Goal: Transaction & Acquisition: Purchase product/service

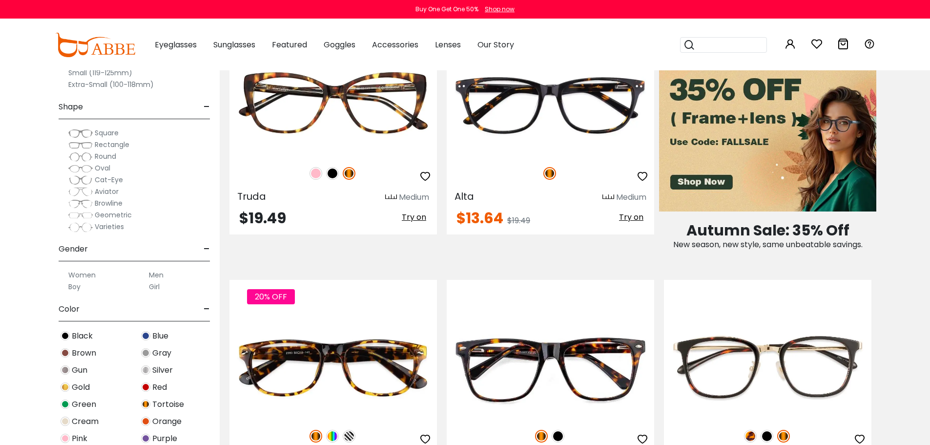
scroll to position [635, 0]
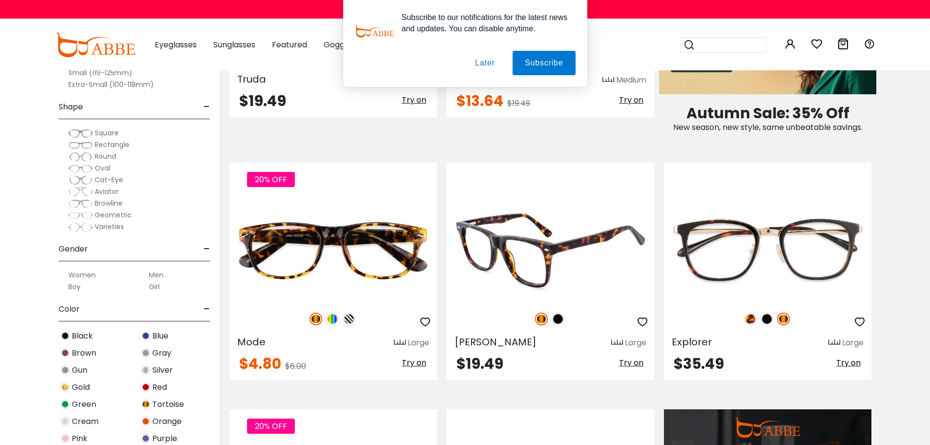
click at [547, 263] on img at bounding box center [551, 250] width 208 height 104
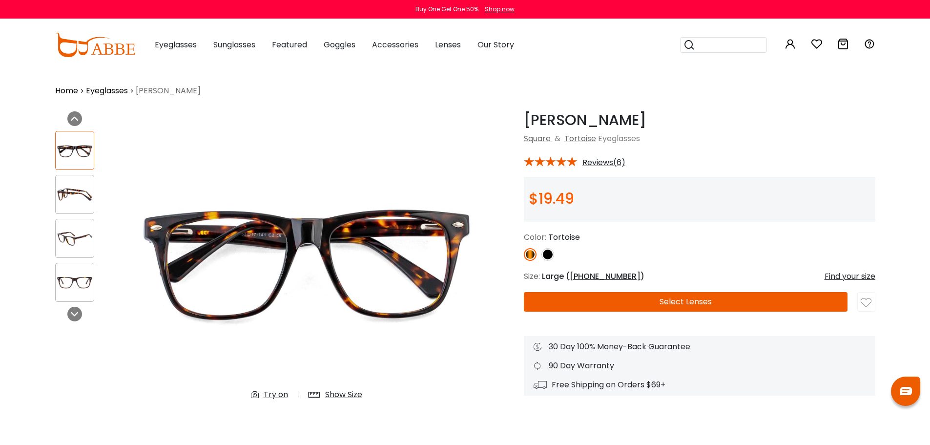
click at [607, 164] on span "Reviews(6)" at bounding box center [604, 162] width 43 height 9
click at [604, 163] on span "Reviews(6)" at bounding box center [604, 162] width 43 height 9
click at [590, 163] on span "Reviews(6)" at bounding box center [604, 162] width 43 height 9
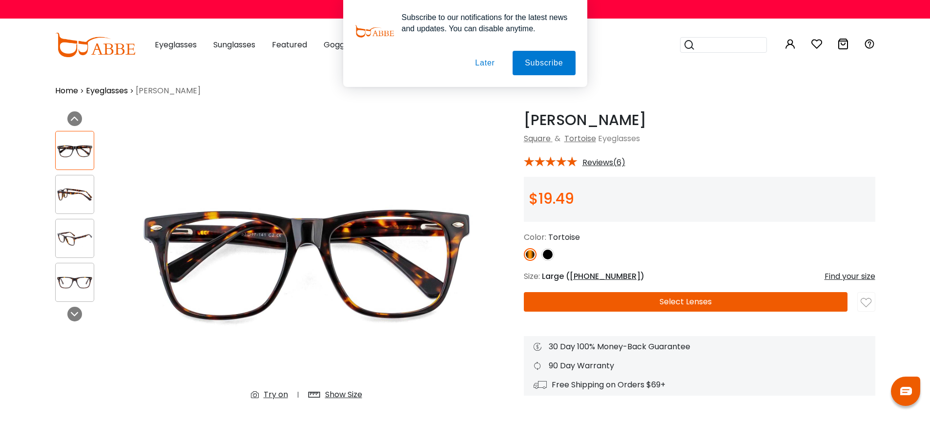
click at [0, 0] on button "Later" at bounding box center [0, 0] width 0 height 0
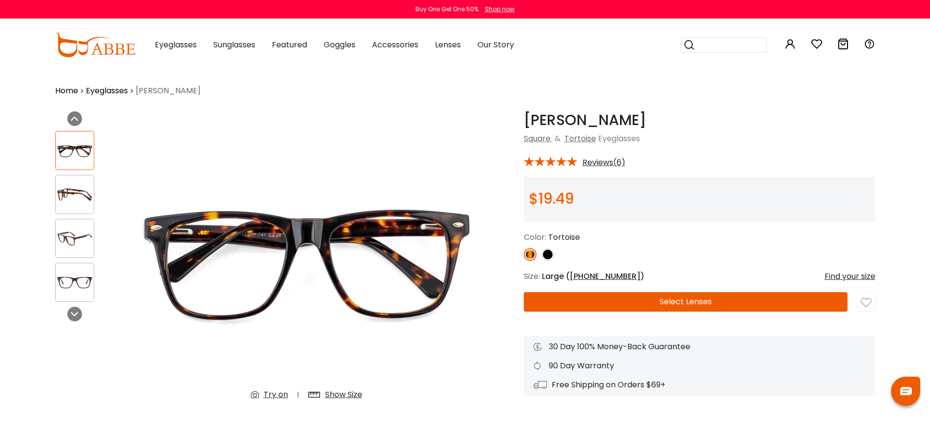
click at [591, 162] on span "Reviews(6)" at bounding box center [604, 162] width 43 height 9
click at [70, 188] on img at bounding box center [75, 194] width 38 height 19
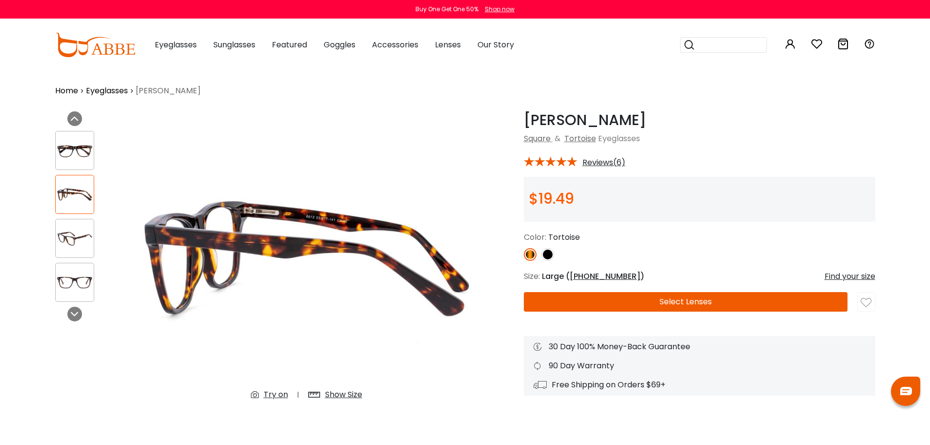
click at [72, 155] on img at bounding box center [75, 150] width 38 height 19
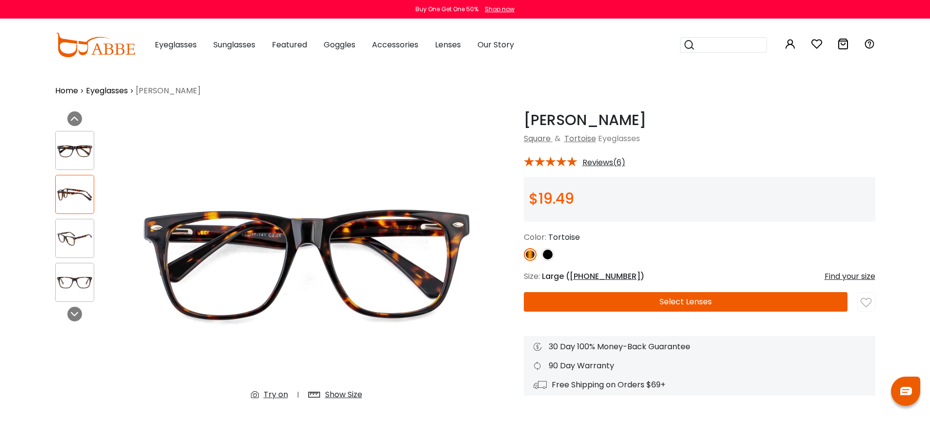
click at [81, 233] on img at bounding box center [75, 238] width 38 height 19
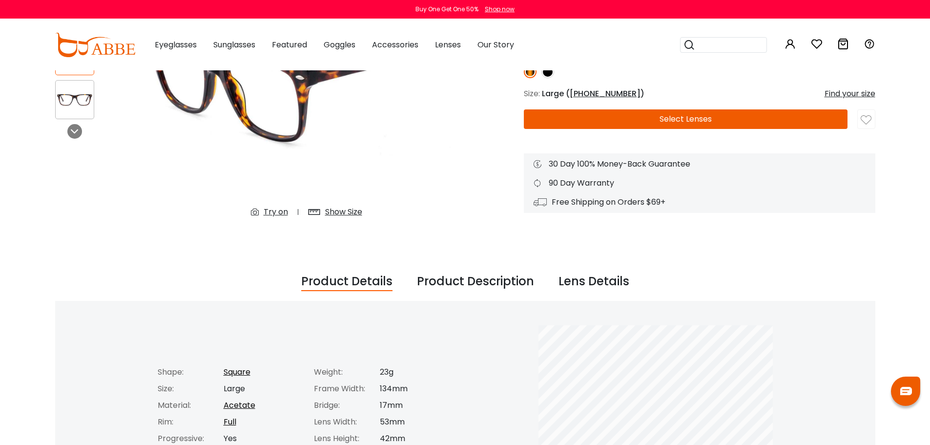
scroll to position [52, 0]
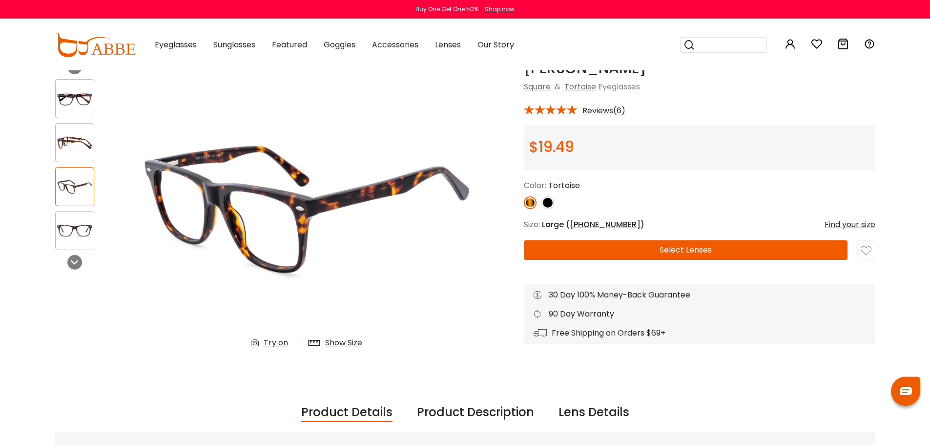
click at [59, 233] on img at bounding box center [75, 230] width 38 height 19
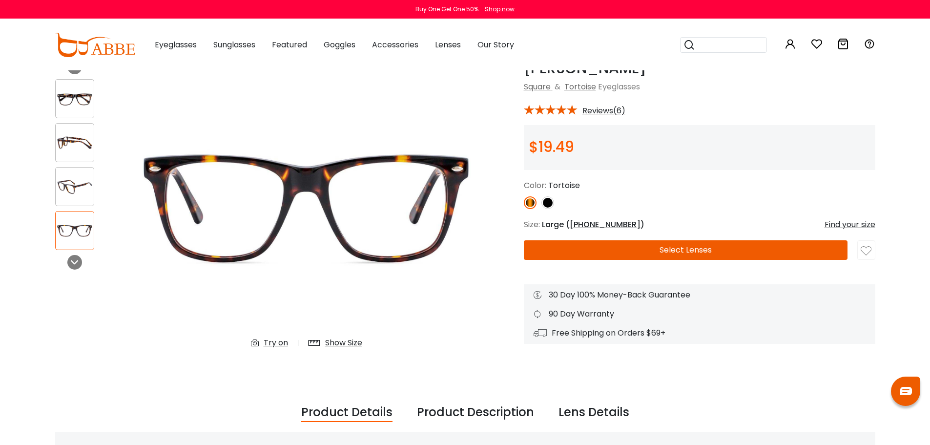
click at [72, 200] on div at bounding box center [74, 186] width 39 height 39
click at [84, 159] on div at bounding box center [74, 142] width 39 height 39
click at [84, 116] on div at bounding box center [74, 98] width 39 height 39
click at [84, 109] on div at bounding box center [74, 98] width 39 height 39
click at [84, 102] on img at bounding box center [75, 98] width 38 height 19
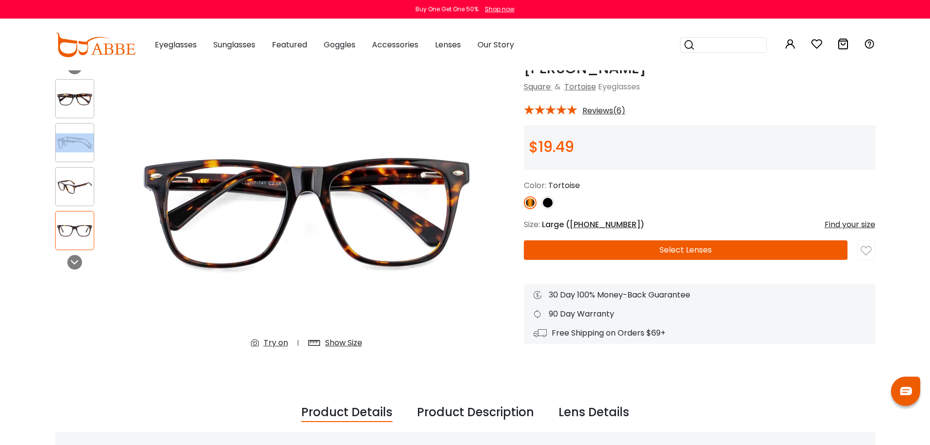
drag, startPoint x: 87, startPoint y: 130, endPoint x: 94, endPoint y: 117, distance: 14.9
click at [88, 134] on div at bounding box center [74, 142] width 39 height 39
